Goal: Complete application form

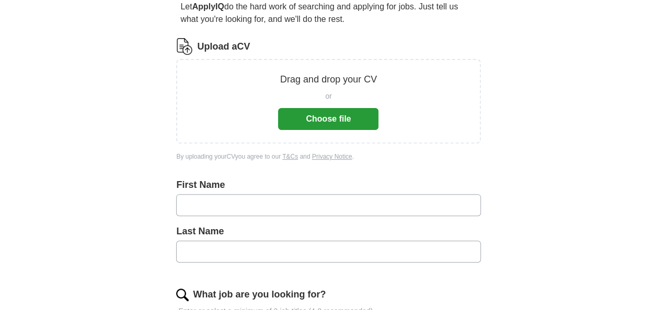
click at [311, 114] on button "Choose file" at bounding box center [328, 119] width 100 height 22
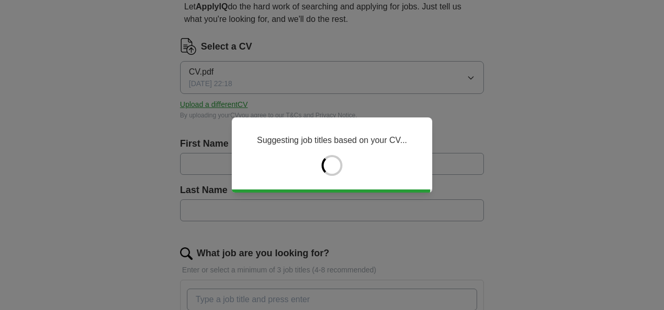
type input "****"
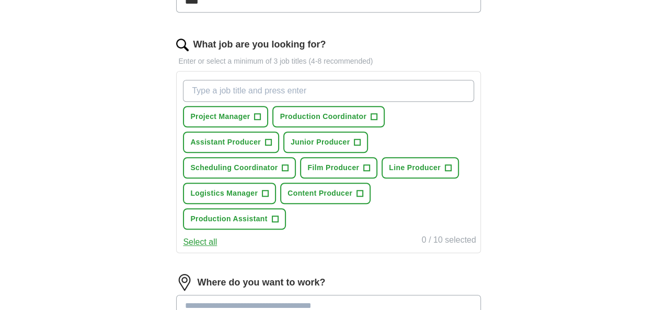
scroll to position [366, 0]
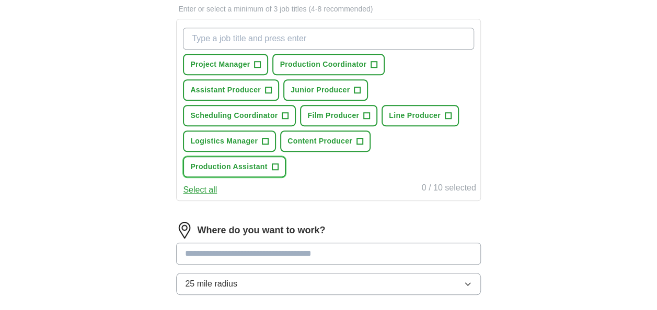
click at [272, 169] on span "+" at bounding box center [275, 167] width 6 height 8
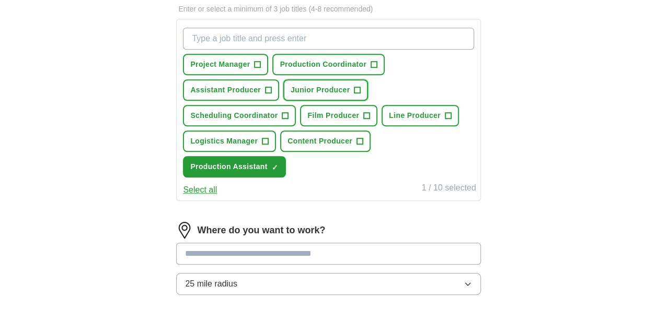
click at [356, 90] on span "+" at bounding box center [357, 90] width 6 height 8
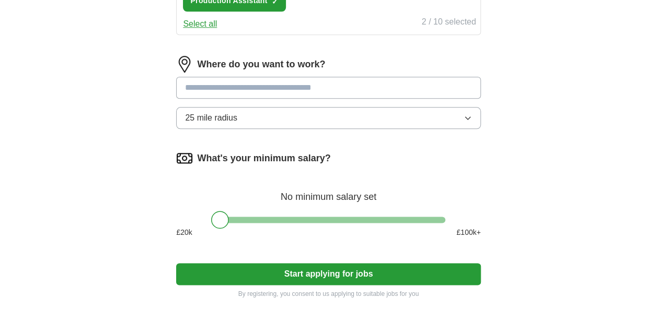
scroll to position [575, 0]
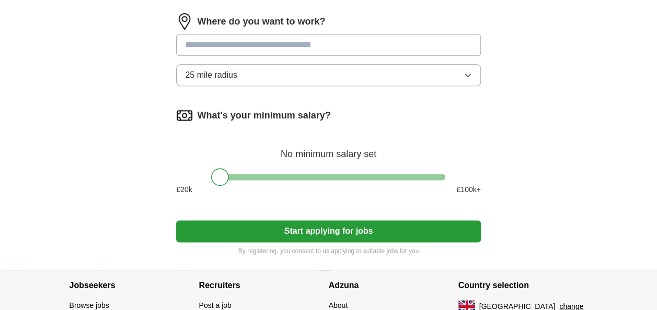
click at [304, 45] on input at bounding box center [328, 45] width 304 height 22
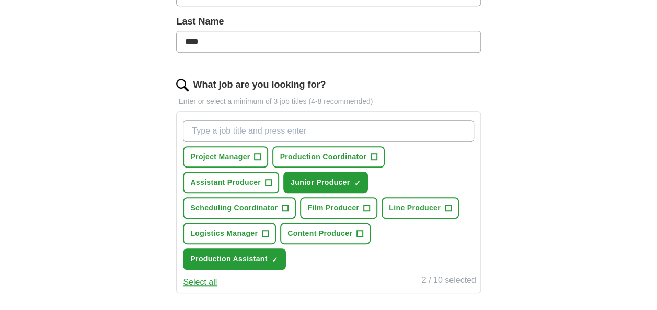
scroll to position [261, 0]
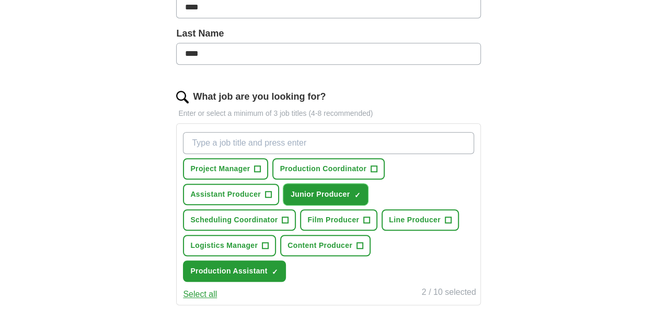
click at [328, 191] on span "Junior Producer" at bounding box center [319, 194] width 59 height 11
click at [243, 276] on button "Production Assistant ✓ ×" at bounding box center [234, 271] width 102 height 21
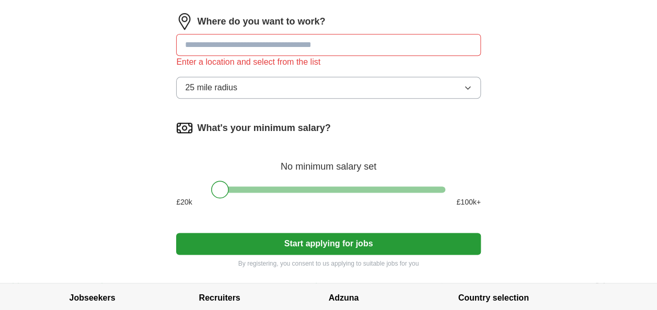
click at [334, 245] on button "Start applying for jobs" at bounding box center [328, 244] width 304 height 22
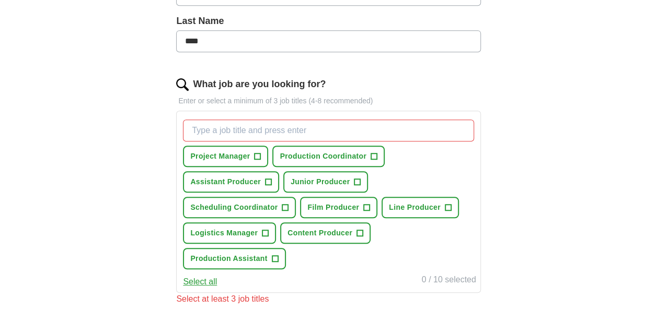
scroll to position [326, 0]
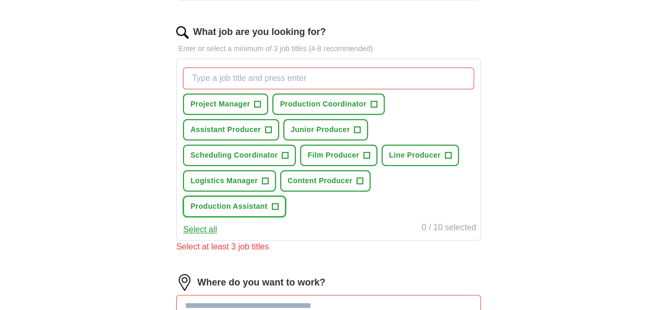
click at [229, 211] on button "Production Assistant +" at bounding box center [234, 206] width 102 height 21
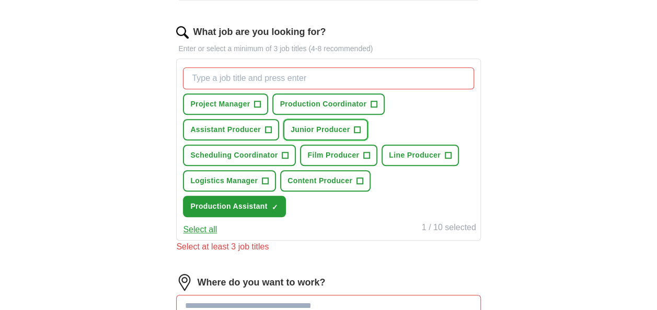
click at [314, 133] on span "Junior Producer" at bounding box center [319, 129] width 59 height 11
click at [436, 151] on span "Line Producer" at bounding box center [415, 155] width 52 height 11
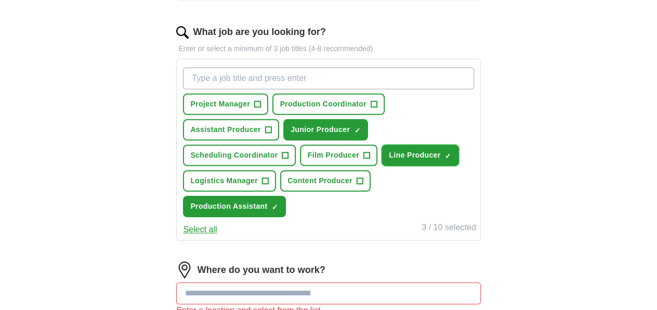
scroll to position [430, 0]
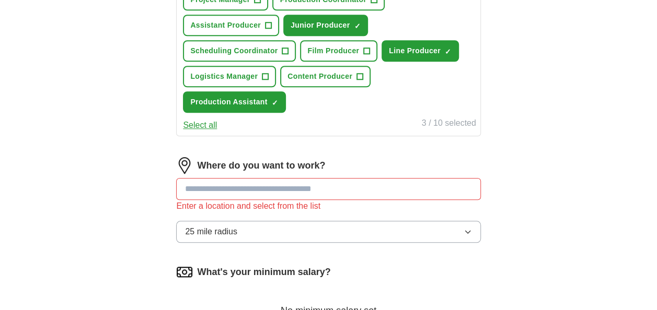
click at [431, 189] on input at bounding box center [328, 189] width 304 height 22
click at [401, 237] on button "25 mile radius" at bounding box center [328, 232] width 304 height 22
click at [392, 181] on input at bounding box center [328, 189] width 304 height 22
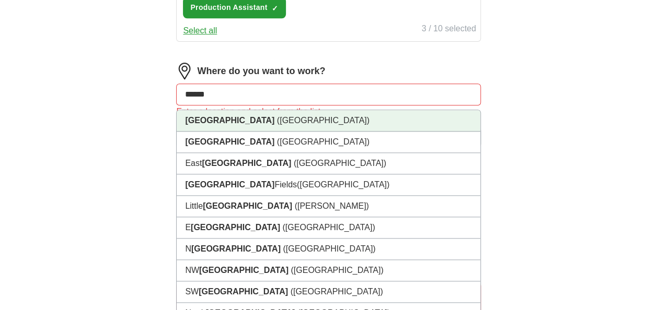
scroll to position [483, 0]
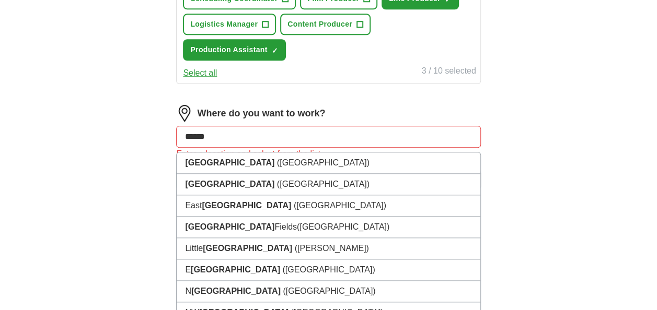
click at [295, 141] on input "******" at bounding box center [328, 137] width 304 height 22
type input "*"
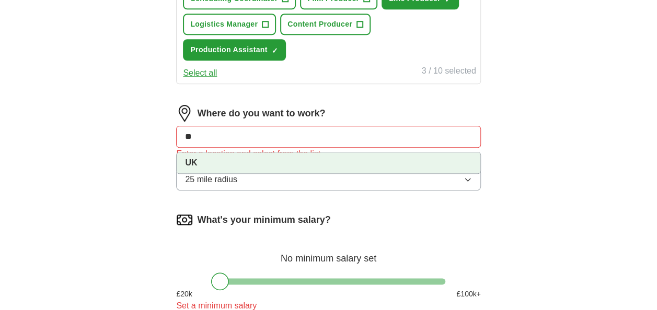
click at [282, 161] on li "UK" at bounding box center [328, 163] width 303 height 21
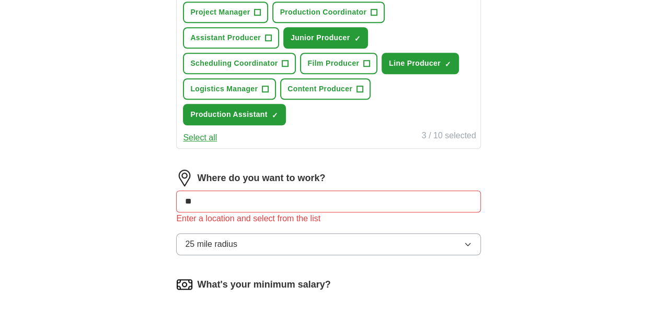
scroll to position [627, 0]
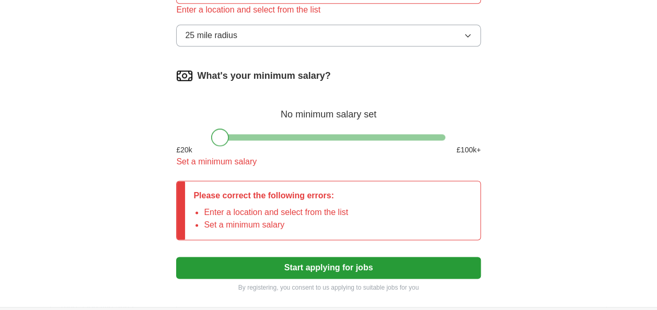
drag, startPoint x: 219, startPoint y: 138, endPoint x: 194, endPoint y: 139, distance: 25.1
click at [195, 139] on div "What's your minimum salary? No minimum salary set £ 20 k £ 100 k+ Set a minimum…" at bounding box center [328, 121] width 304 height 109
click at [306, 268] on button "Start applying for jobs" at bounding box center [328, 268] width 304 height 22
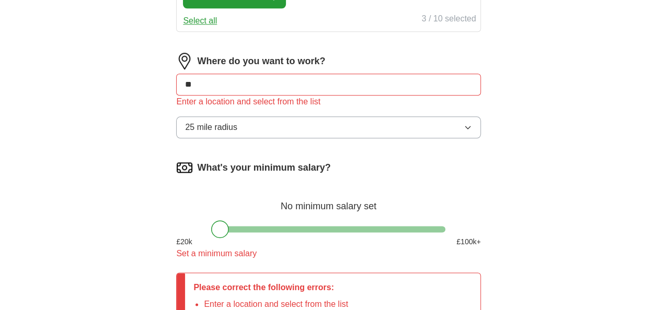
scroll to position [522, 0]
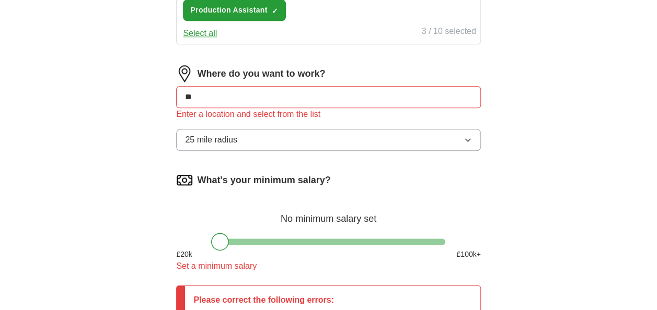
click at [284, 97] on input "**" at bounding box center [328, 97] width 304 height 22
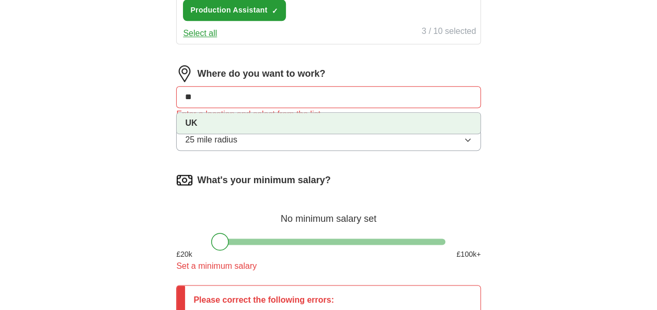
click at [201, 125] on li "UK" at bounding box center [328, 123] width 303 height 21
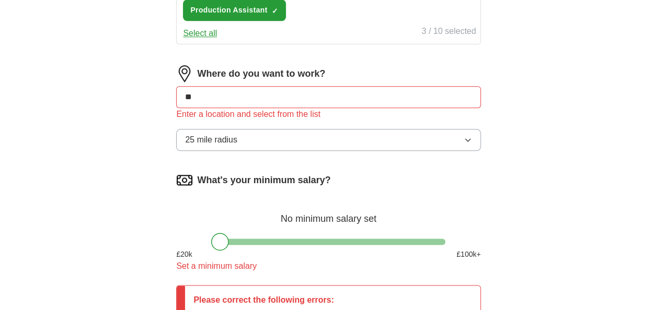
click at [201, 95] on input "**" at bounding box center [328, 97] width 304 height 22
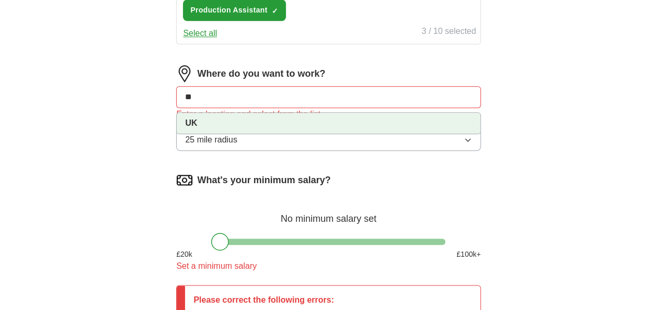
click at [205, 123] on li "UK" at bounding box center [328, 123] width 303 height 21
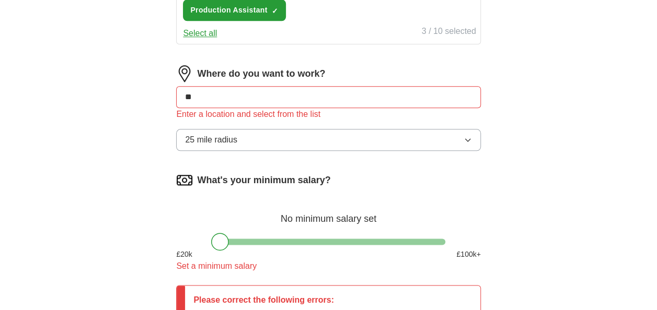
click at [218, 138] on span "25 mile radius" at bounding box center [211, 140] width 52 height 13
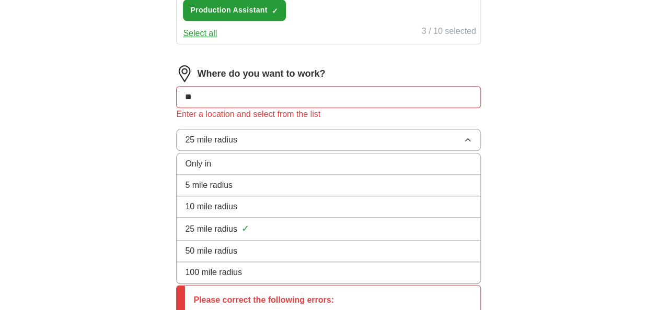
click at [221, 162] on div "Only in" at bounding box center [328, 164] width 286 height 13
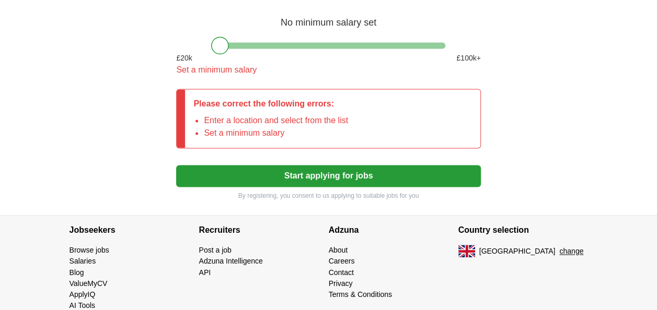
scroll to position [731, 0]
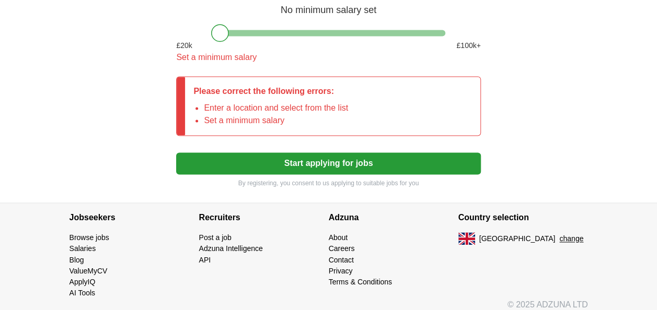
click at [258, 165] on button "Start applying for jobs" at bounding box center [328, 164] width 304 height 22
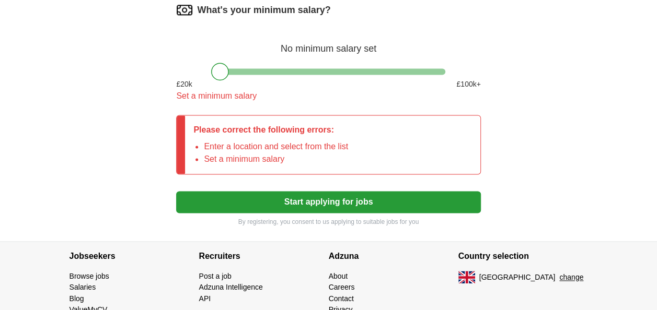
scroll to position [679, 0]
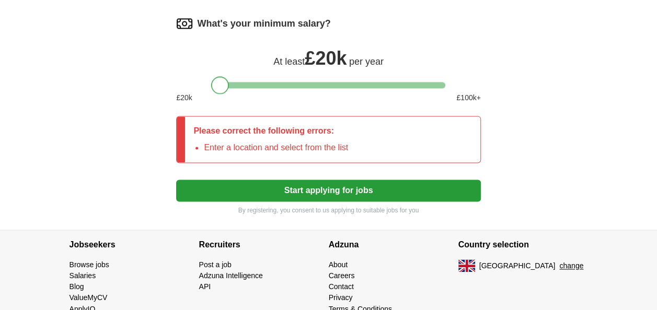
drag, startPoint x: 219, startPoint y: 82, endPoint x: 160, endPoint y: 100, distance: 62.3
click at [198, 82] on div at bounding box center [328, 85] width 304 height 6
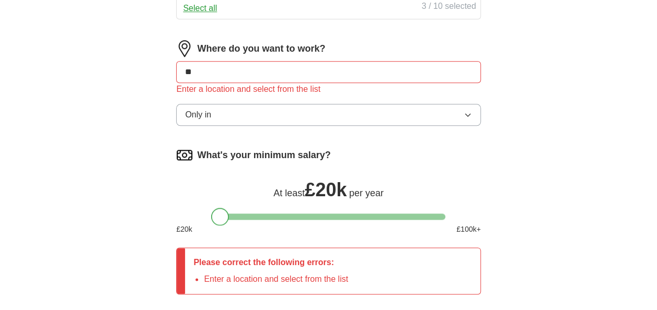
scroll to position [470, 0]
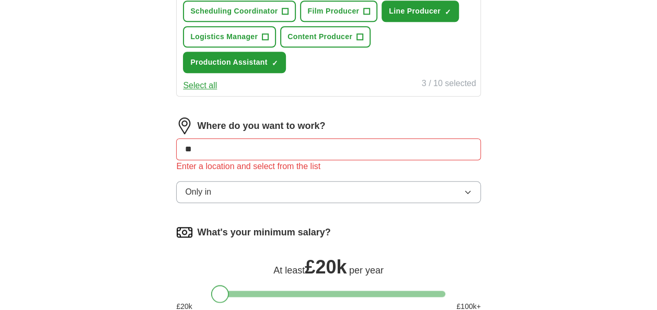
click at [266, 185] on button "Only in" at bounding box center [328, 192] width 304 height 22
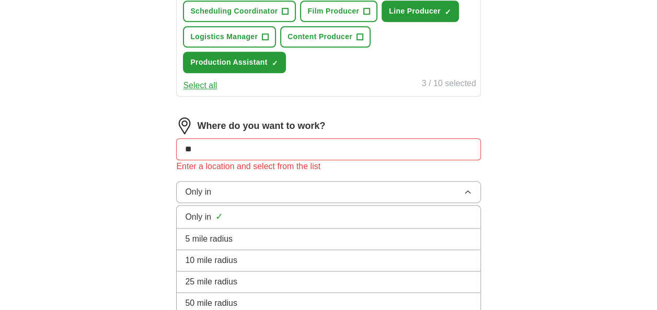
click at [234, 145] on input "**" at bounding box center [328, 149] width 304 height 22
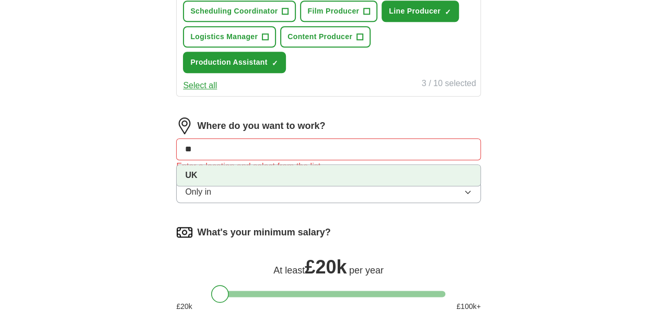
type input "*"
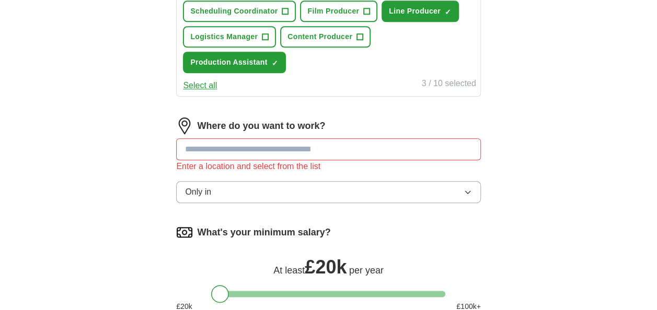
type input "*"
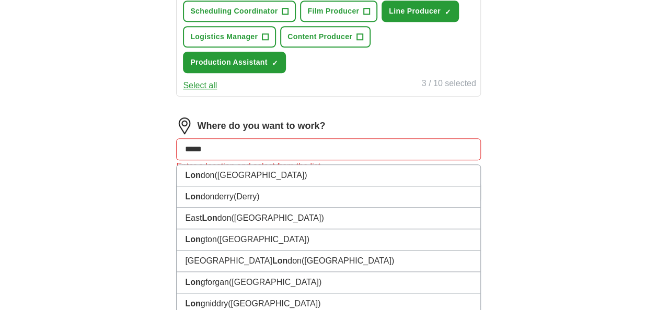
type input "******"
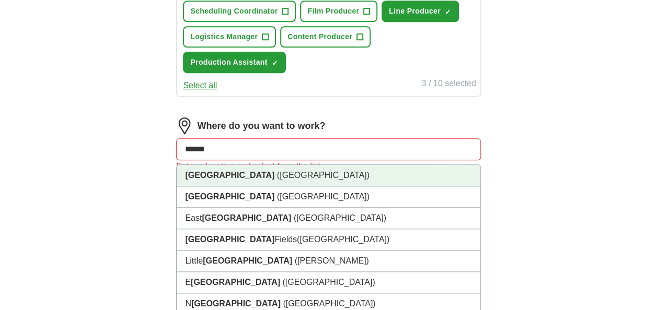
click at [241, 174] on li "[GEOGRAPHIC_DATA] ([GEOGRAPHIC_DATA])" at bounding box center [328, 175] width 303 height 21
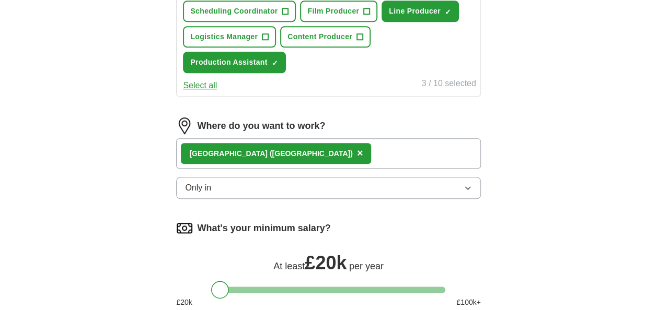
click at [350, 155] on div "[GEOGRAPHIC_DATA] ([GEOGRAPHIC_DATA]) ×" at bounding box center [328, 153] width 304 height 30
click at [263, 152] on div "[GEOGRAPHIC_DATA] ([GEOGRAPHIC_DATA]) ×" at bounding box center [328, 153] width 304 height 30
click at [332, 155] on div "[GEOGRAPHIC_DATA] ([GEOGRAPHIC_DATA]) ×" at bounding box center [328, 153] width 304 height 30
click at [312, 155] on div "[GEOGRAPHIC_DATA] ([GEOGRAPHIC_DATA]) ×" at bounding box center [328, 153] width 304 height 30
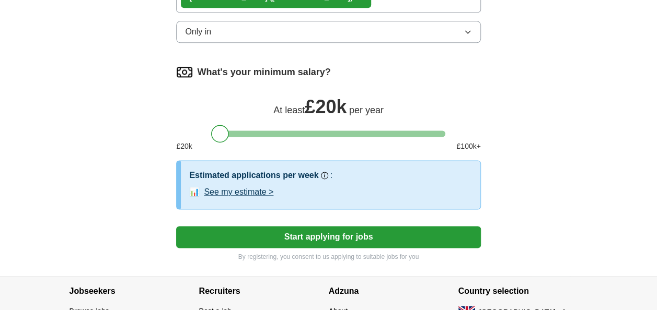
scroll to position [627, 0]
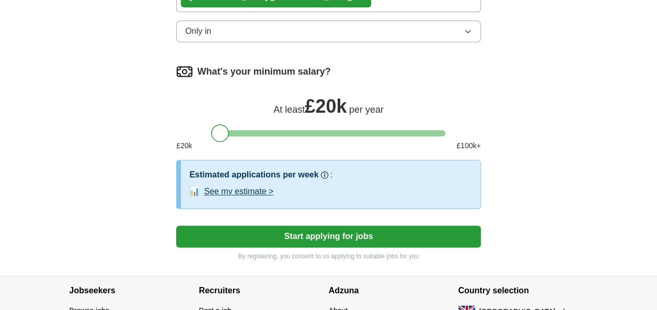
click at [377, 237] on button "Start applying for jobs" at bounding box center [328, 237] width 304 height 22
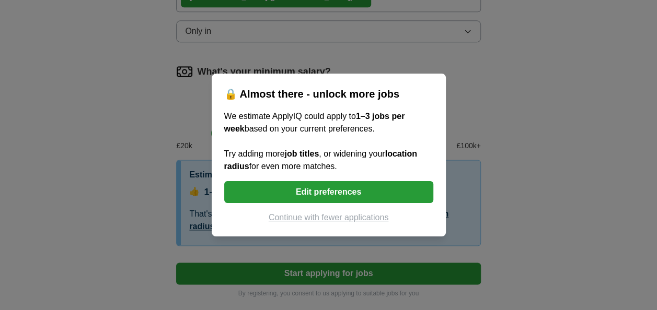
click at [399, 193] on button "Edit preferences" at bounding box center [328, 192] width 209 height 22
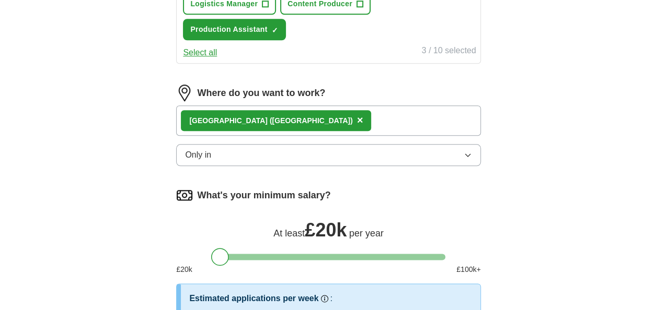
scroll to position [575, 0]
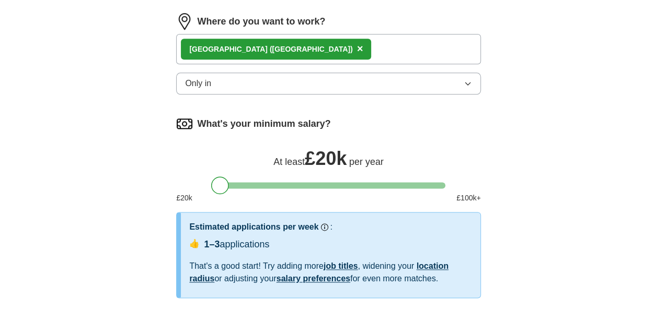
click at [274, 47] on div "[GEOGRAPHIC_DATA] ([GEOGRAPHIC_DATA]) ×" at bounding box center [328, 49] width 304 height 30
click at [275, 80] on button "Only in" at bounding box center [328, 84] width 304 height 22
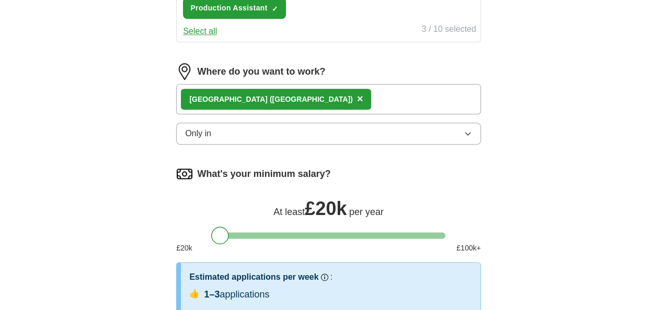
scroll to position [522, 0]
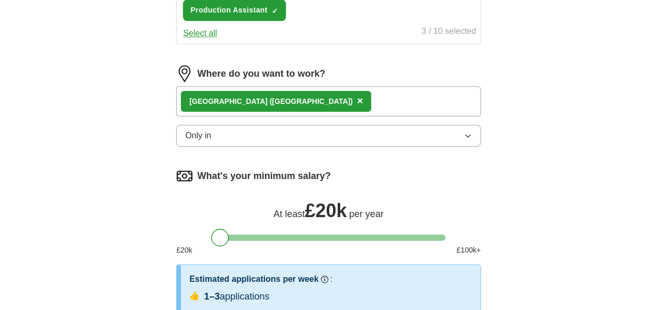
click at [347, 133] on button "Only in" at bounding box center [328, 136] width 304 height 22
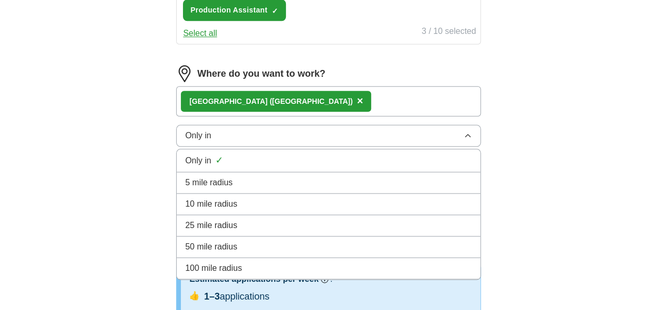
click at [293, 262] on div "100 mile radius" at bounding box center [328, 268] width 286 height 13
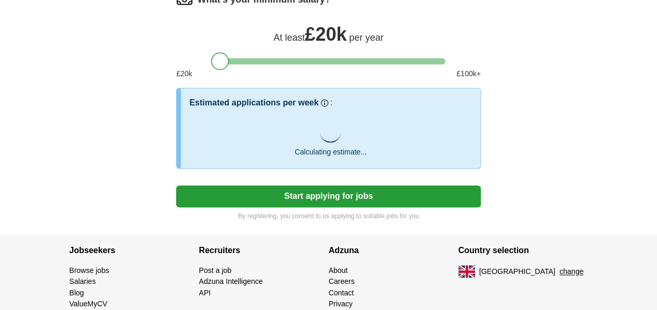
scroll to position [731, 0]
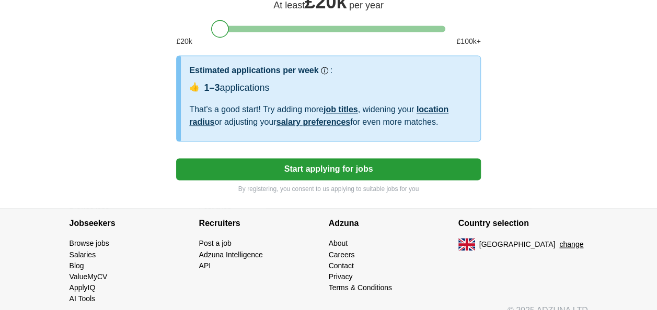
click at [414, 167] on button "Start applying for jobs" at bounding box center [328, 169] width 304 height 22
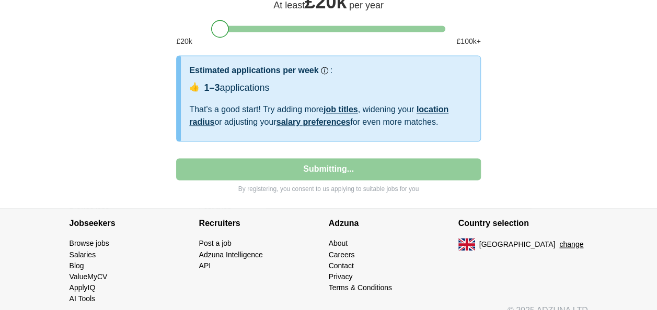
select select "**"
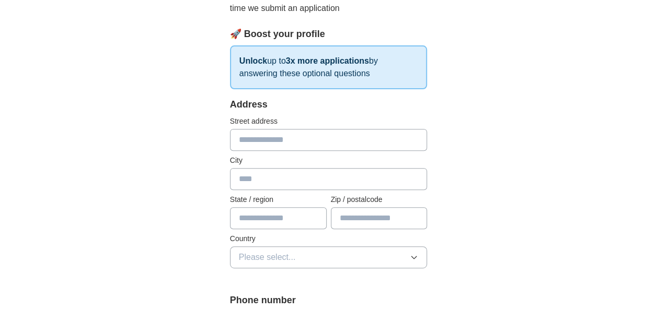
scroll to position [157, 0]
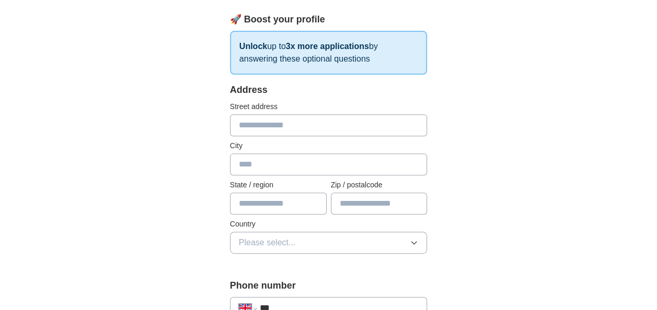
click at [287, 126] on input "text" at bounding box center [328, 125] width 197 height 22
type input "**********"
click at [275, 167] on input "text" at bounding box center [328, 165] width 197 height 22
type input "******"
click at [265, 203] on input "text" at bounding box center [278, 204] width 97 height 22
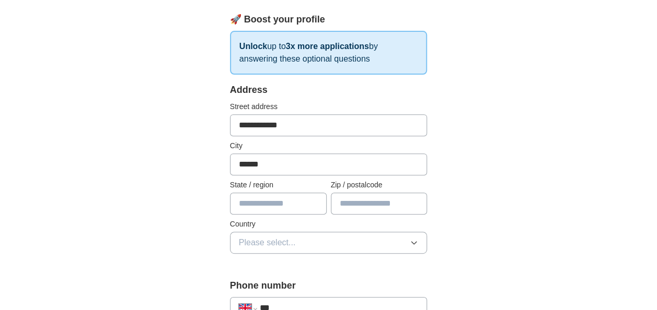
type input "*"
type input "**"
click at [370, 201] on input "text" at bounding box center [379, 204] width 97 height 22
type input "******"
drag, startPoint x: 562, startPoint y: 210, endPoint x: 538, endPoint y: 214, distance: 24.3
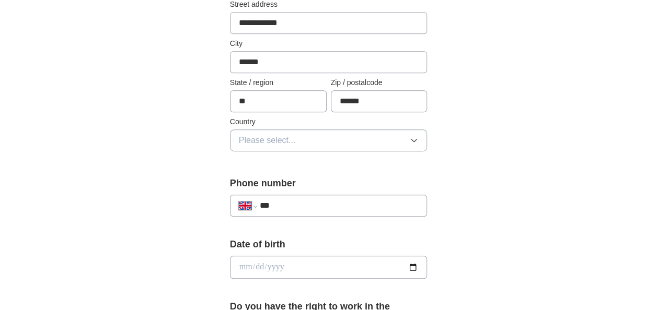
scroll to position [261, 0]
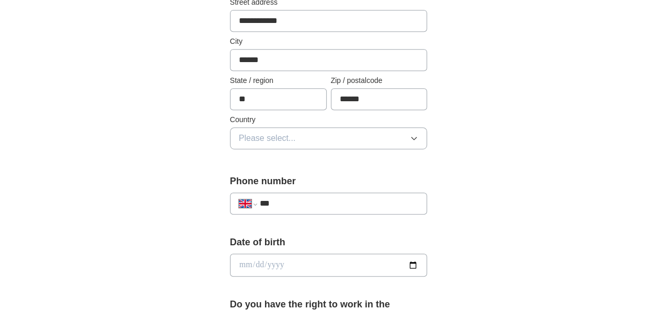
click at [412, 139] on icon "button" at bounding box center [414, 138] width 8 height 8
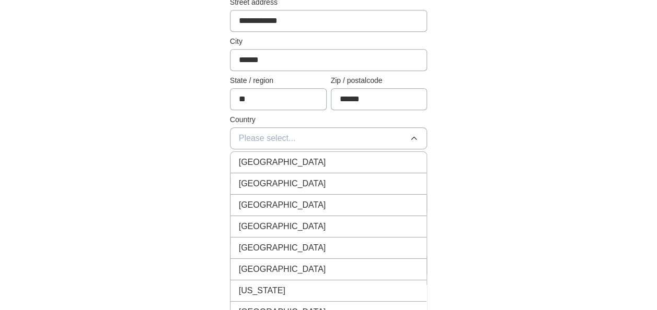
click at [403, 159] on div "[GEOGRAPHIC_DATA]" at bounding box center [329, 162] width 180 height 13
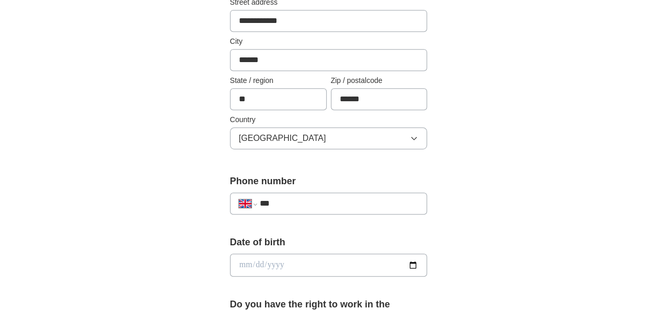
click at [264, 101] on input "**" at bounding box center [278, 99] width 97 height 22
drag, startPoint x: 573, startPoint y: 143, endPoint x: 567, endPoint y: 143, distance: 6.3
click at [573, 143] on div "**********" at bounding box center [328, 260] width 535 height 978
click at [279, 94] on input "**" at bounding box center [278, 99] width 97 height 22
type input "*"
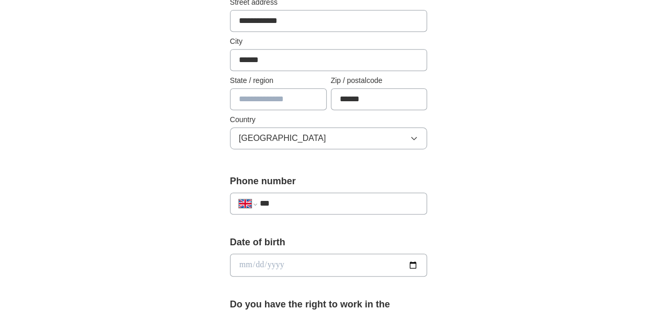
type input "*"
type input "******"
click at [622, 164] on div "**********" at bounding box center [328, 260] width 657 height 978
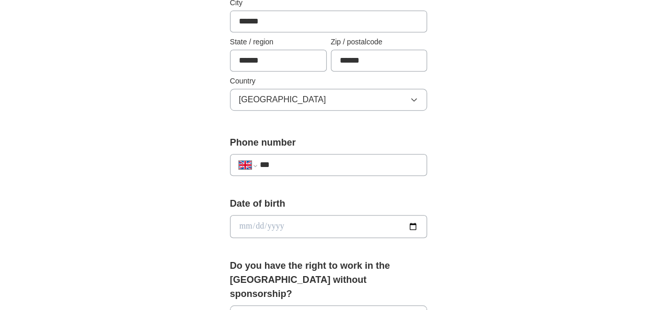
scroll to position [313, 0]
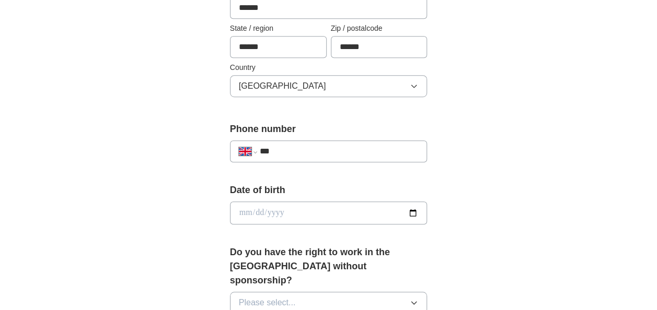
click at [357, 148] on input "***" at bounding box center [339, 151] width 159 height 13
type input "**********"
click at [574, 167] on div "**********" at bounding box center [328, 207] width 535 height 978
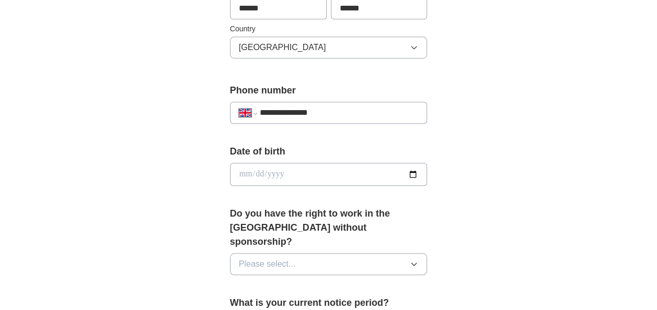
scroll to position [366, 0]
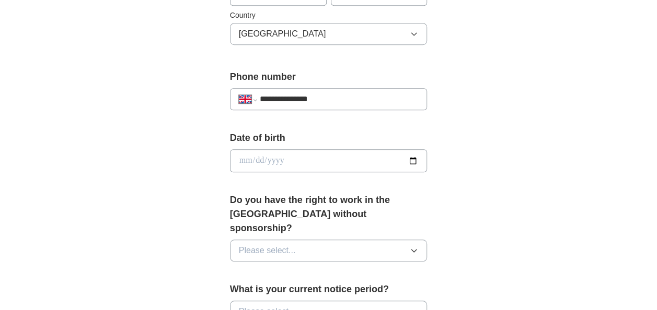
click at [247, 160] on input "date" at bounding box center [328, 160] width 197 height 23
click at [483, 158] on div "**********" at bounding box center [328, 155] width 535 height 978
click at [410, 162] on input "date" at bounding box center [328, 160] width 197 height 23
type input "**********"
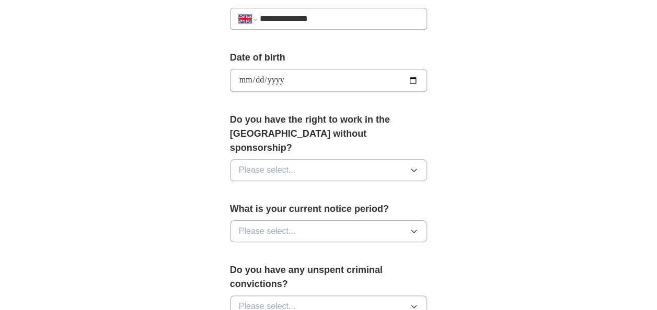
scroll to position [522, 0]
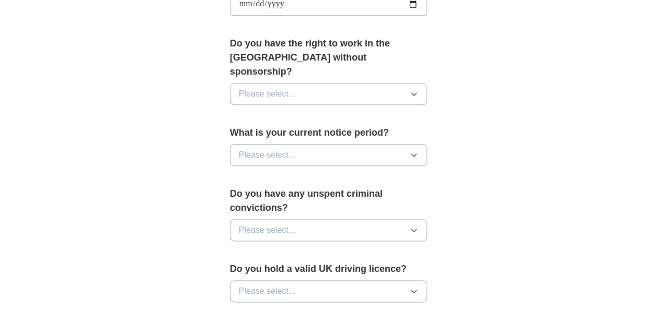
click at [419, 83] on button "Please select..." at bounding box center [328, 94] width 197 height 22
click at [405, 112] on div "Yes" at bounding box center [329, 118] width 180 height 13
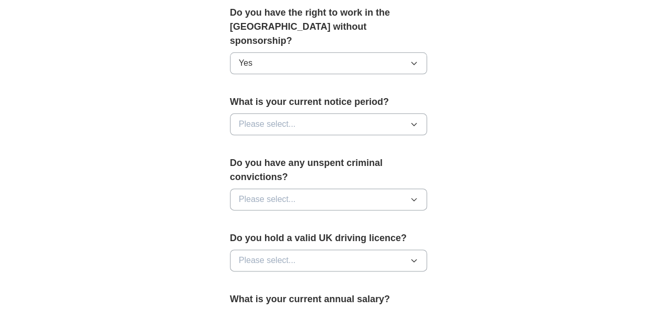
scroll to position [575, 0]
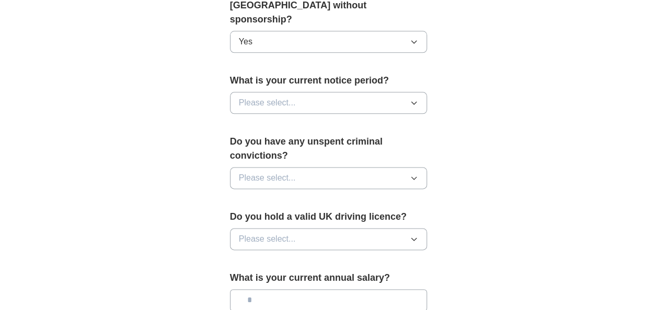
click at [410, 99] on icon "button" at bounding box center [414, 103] width 8 height 8
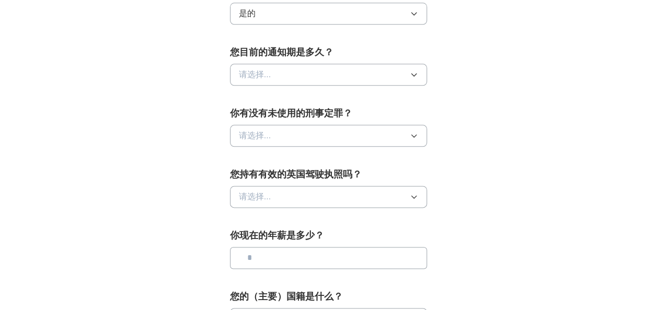
scroll to position [522, 0]
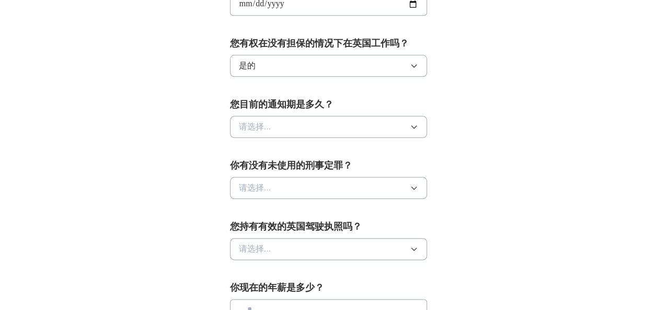
click at [408, 122] on button "请选择..." at bounding box center [328, 127] width 197 height 22
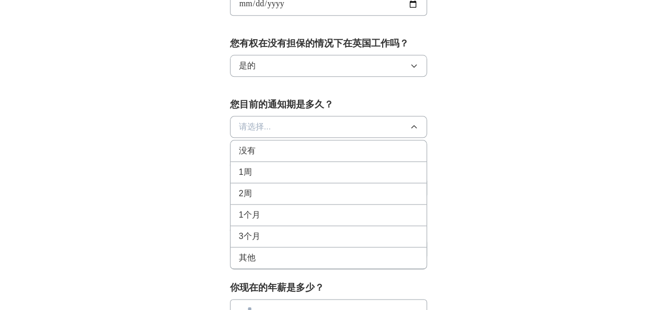
click at [400, 153] on div "没有" at bounding box center [329, 151] width 180 height 13
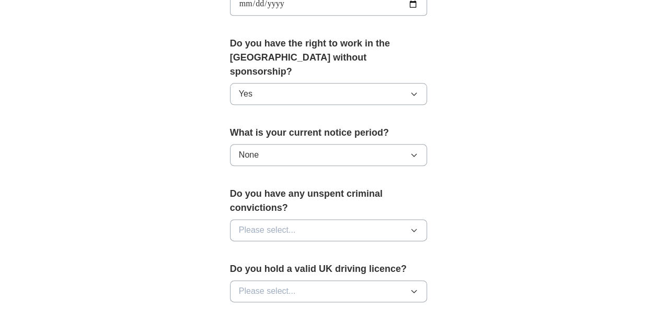
scroll to position [575, 0]
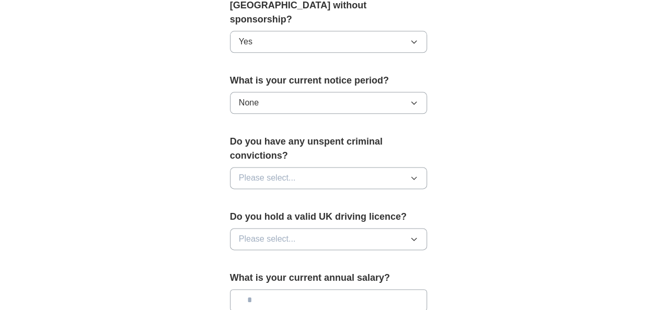
click at [382, 167] on button "Please select..." at bounding box center [328, 178] width 197 height 22
click at [369, 217] on div "No" at bounding box center [329, 223] width 180 height 13
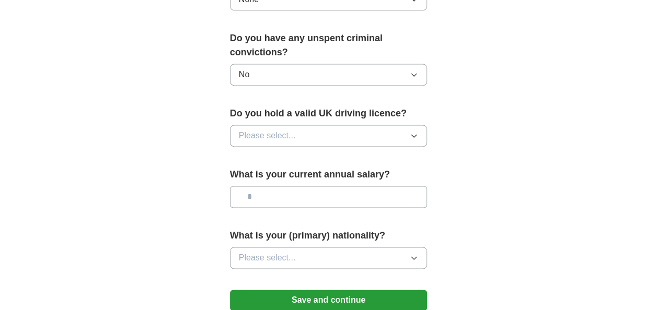
scroll to position [679, 0]
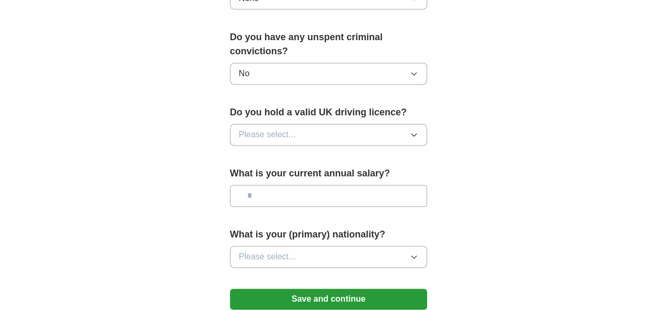
click at [406, 124] on button "Please select..." at bounding box center [328, 135] width 197 height 22
click at [399, 170] on li "No" at bounding box center [328, 180] width 196 height 21
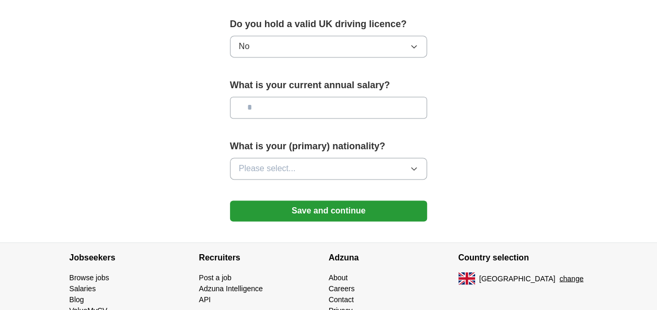
scroll to position [783, 0]
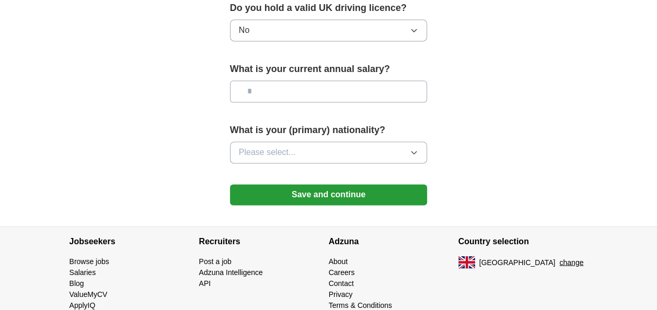
click at [355, 80] on input "text" at bounding box center [328, 91] width 197 height 22
type input "**"
click at [405, 142] on button "Please select..." at bounding box center [328, 153] width 197 height 22
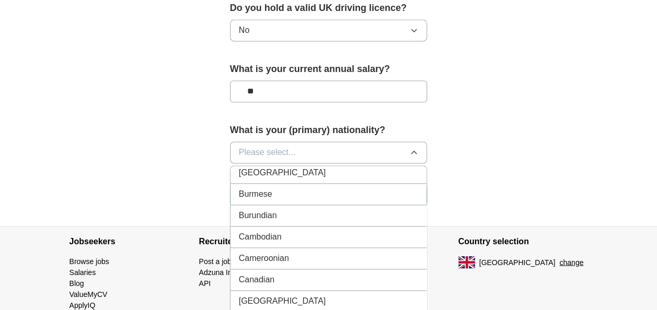
scroll to position [679, 0]
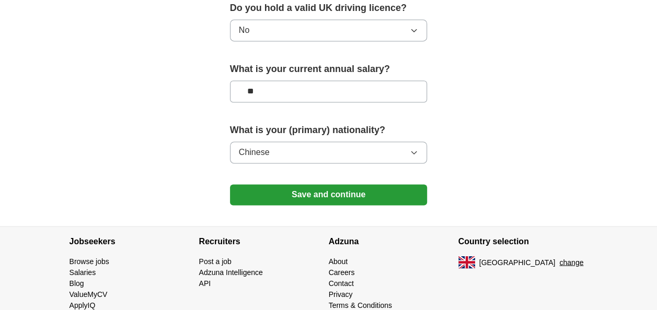
click at [341, 184] on button "Save and continue" at bounding box center [328, 194] width 197 height 21
